Goal: Check status: Check status

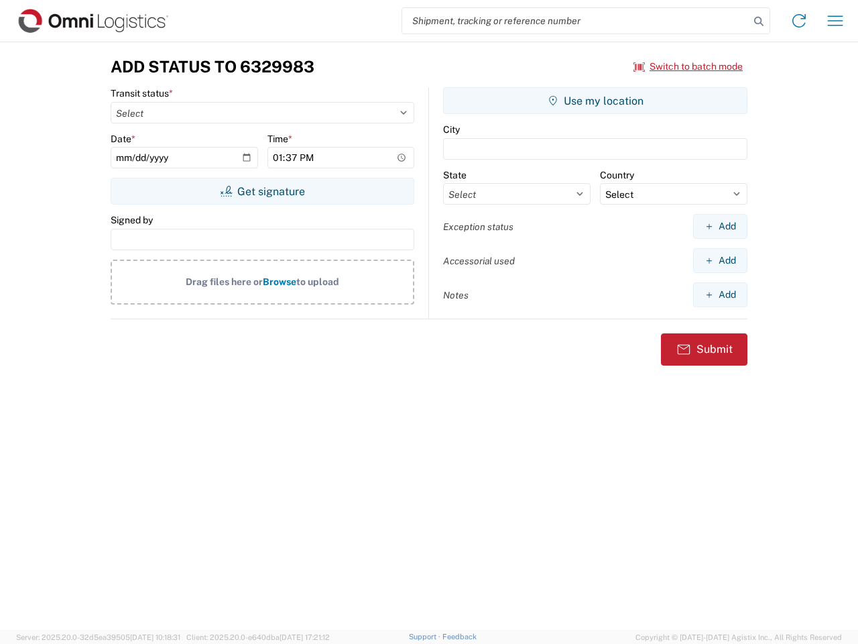
click at [576, 21] on input "search" at bounding box center [575, 20] width 347 height 25
click at [759, 21] on icon at bounding box center [759, 21] width 19 height 19
click at [799, 21] on icon at bounding box center [799, 20] width 21 height 21
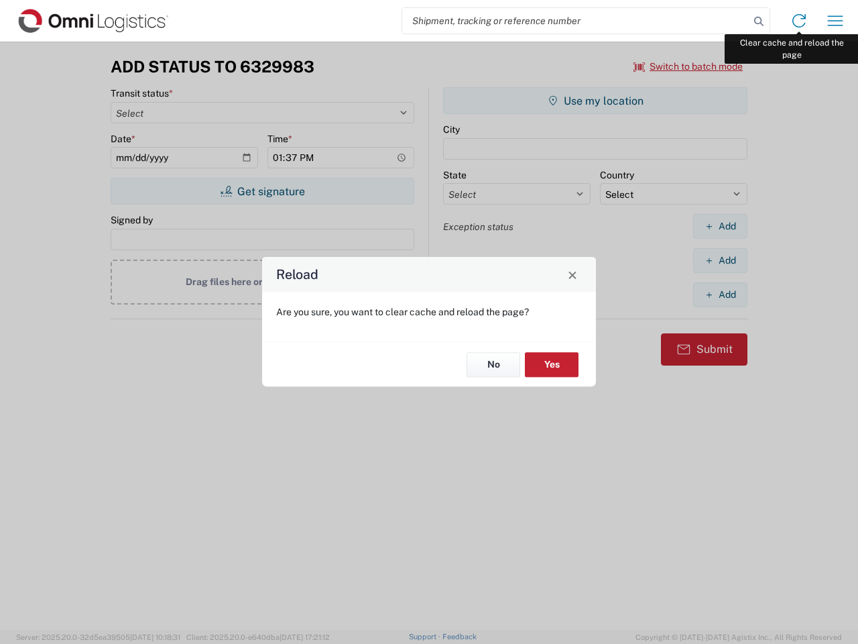
click at [836, 21] on div "Reload Are you sure, you want to clear cache and reload the page? No Yes" at bounding box center [429, 322] width 858 height 644
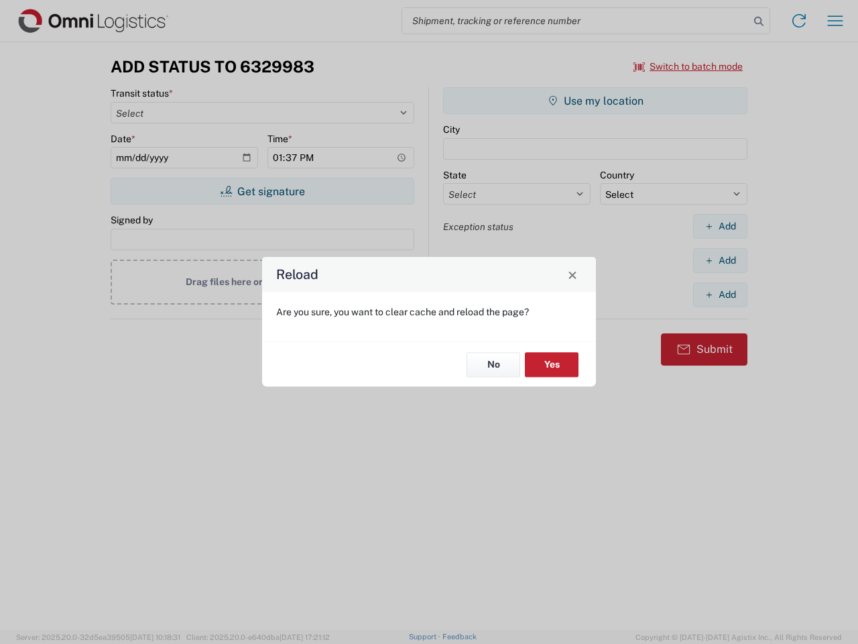
click at [689, 66] on div "Reload Are you sure, you want to clear cache and reload the page? No Yes" at bounding box center [429, 322] width 858 height 644
click at [262, 191] on div "Reload Are you sure, you want to clear cache and reload the page? No Yes" at bounding box center [429, 322] width 858 height 644
click at [595, 101] on div "Reload Are you sure, you want to clear cache and reload the page? No Yes" at bounding box center [429, 322] width 858 height 644
click at [720, 226] on div "Reload Are you sure, you want to clear cache and reload the page? No Yes" at bounding box center [429, 322] width 858 height 644
click at [720, 260] on div "Reload Are you sure, you want to clear cache and reload the page? No Yes" at bounding box center [429, 322] width 858 height 644
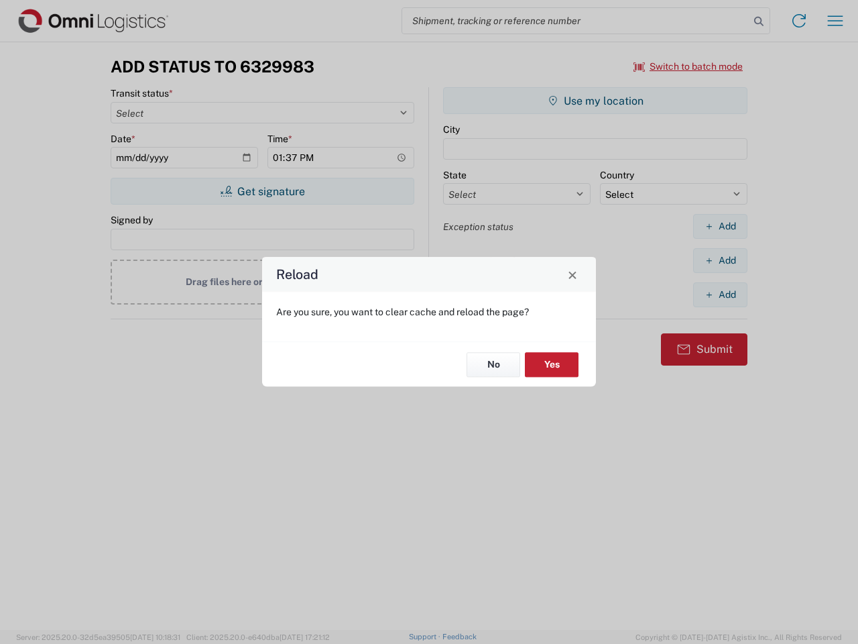
click at [720, 294] on div "Reload Are you sure, you want to clear cache and reload the page? No Yes" at bounding box center [429, 322] width 858 height 644
